Goal: Transaction & Acquisition: Book appointment/travel/reservation

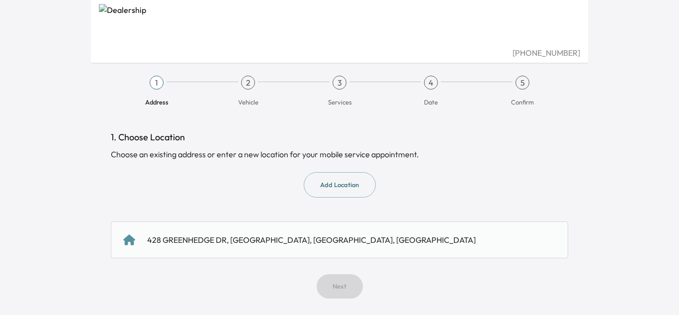
click at [333, 238] on div "428 GREENHEDGE DR, [GEOGRAPHIC_DATA], [GEOGRAPHIC_DATA], [GEOGRAPHIC_DATA]" at bounding box center [339, 240] width 433 height 12
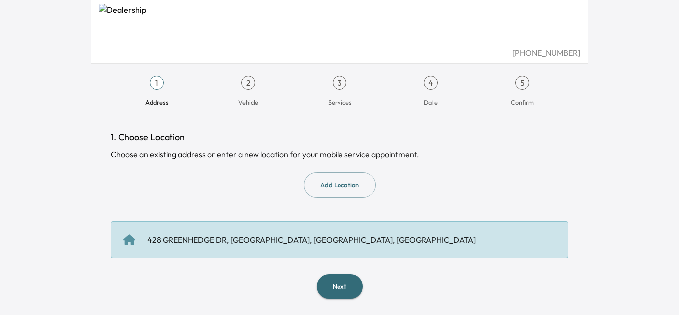
click at [342, 284] on button "Next" at bounding box center [340, 286] width 46 height 24
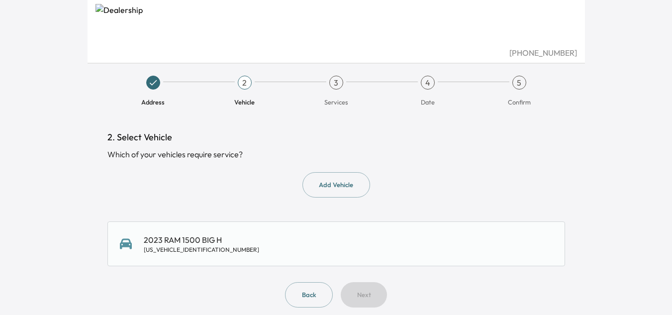
scroll to position [8, 0]
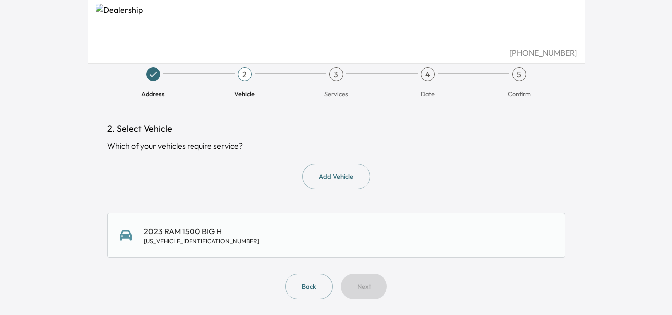
click at [340, 233] on div "2023 RAM 1500 BIG H [US_VEHICLE_IDENTIFICATION_NUMBER]" at bounding box center [336, 235] width 433 height 20
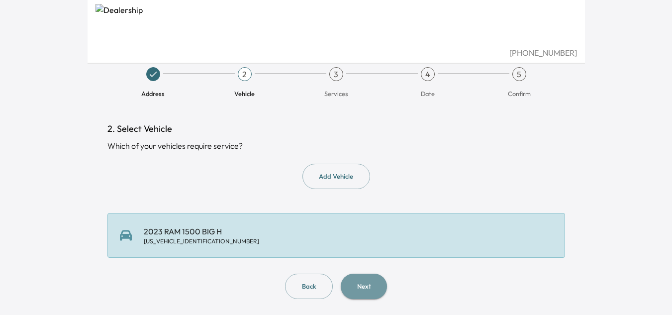
click at [368, 286] on button "Next" at bounding box center [364, 286] width 46 height 25
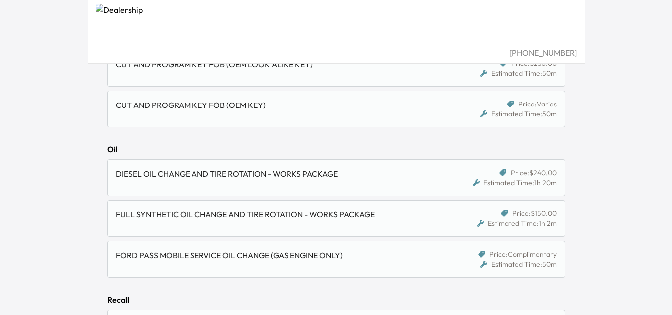
scroll to position [746, 0]
